Goal: Task Accomplishment & Management: Complete application form

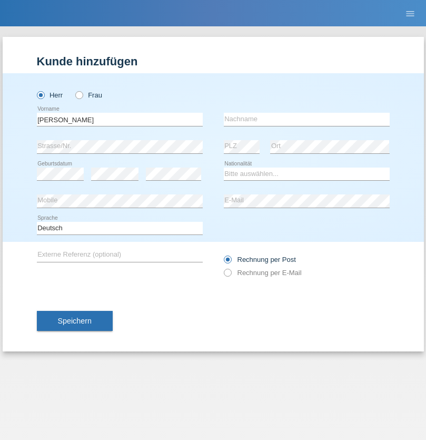
type input "[PERSON_NAME]"
click at [307, 119] on input "text" at bounding box center [307, 119] width 166 height 13
type input "Suad"
select select "CH"
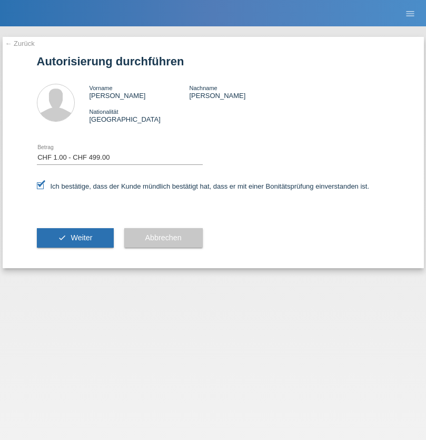
select select "1"
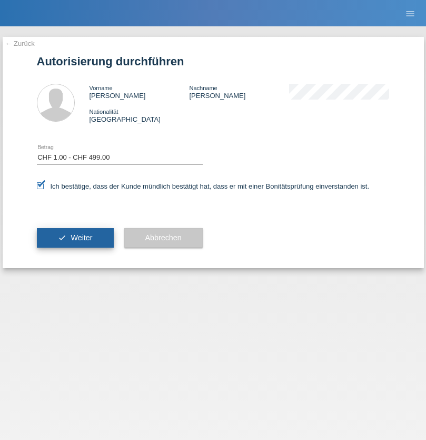
click at [75, 238] on span "Weiter" at bounding box center [82, 237] width 22 height 8
